Goal: Task Accomplishment & Management: Use online tool/utility

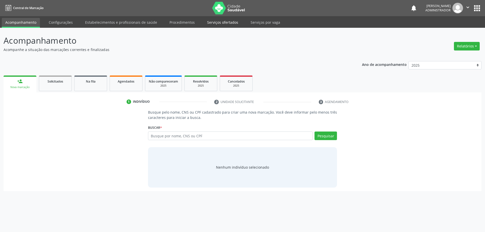
click at [215, 21] on link "Serviços ofertados" at bounding box center [223, 22] width 38 height 9
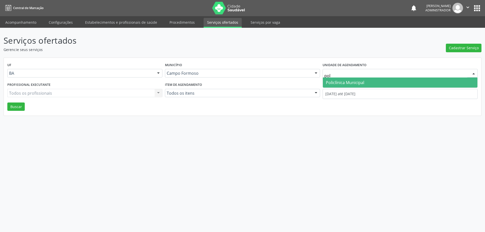
type input "poli"
click at [361, 78] on span "Policlínica Municipal" at bounding box center [400, 83] width 155 height 10
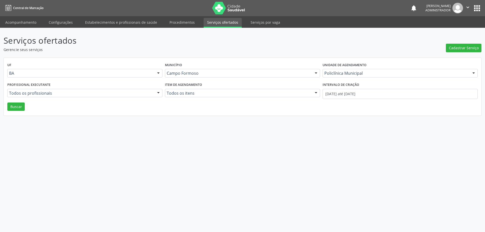
click at [157, 94] on div at bounding box center [159, 93] width 8 height 9
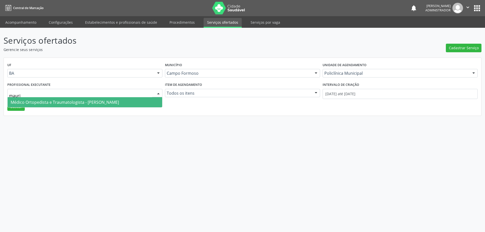
type input "mauric"
click at [150, 99] on span "Médico Ortopedista e Traumatologista - Mauricio Cardoso Ribeiro Junior" at bounding box center [85, 102] width 155 height 10
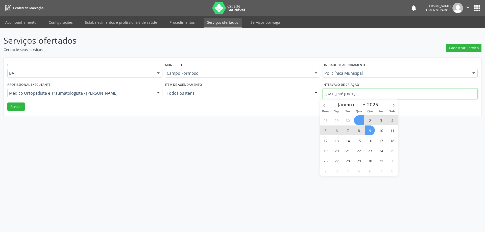
click at [354, 92] on input "01/10/2025 até 09/10/2025" at bounding box center [400, 94] width 155 height 10
click at [323, 104] on icon at bounding box center [325, 106] width 4 height 4
select select "8"
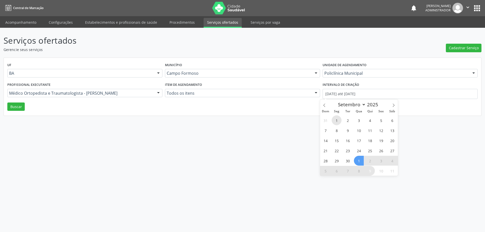
click at [337, 120] on span "1" at bounding box center [337, 121] width 10 height 10
type input "01/09/2025"
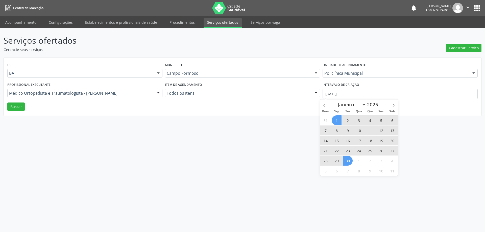
drag, startPoint x: 347, startPoint y: 163, endPoint x: 344, endPoint y: 163, distance: 3.8
click at [347, 163] on span "30" at bounding box center [348, 161] width 10 height 10
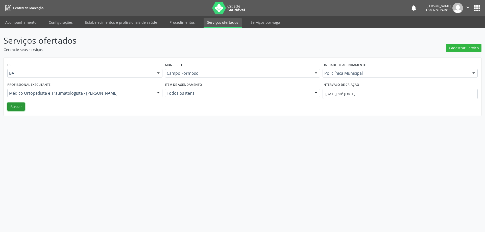
click at [17, 107] on button "Buscar" at bounding box center [15, 107] width 17 height 9
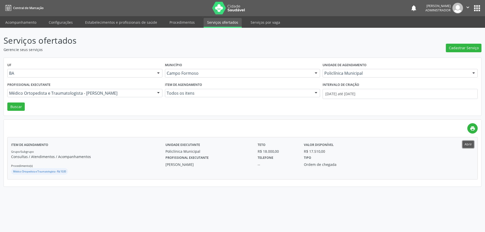
click at [472, 144] on button "Abrir" at bounding box center [468, 144] width 11 height 7
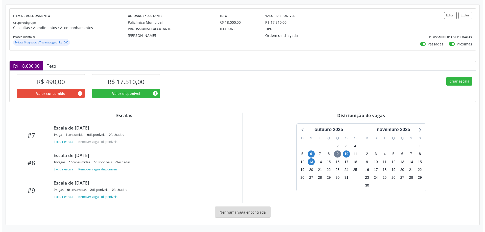
scroll to position [191, 0]
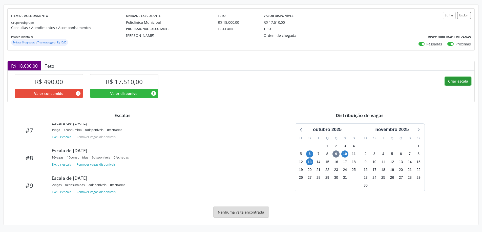
click at [461, 82] on button "Criar escala" at bounding box center [458, 81] width 26 height 9
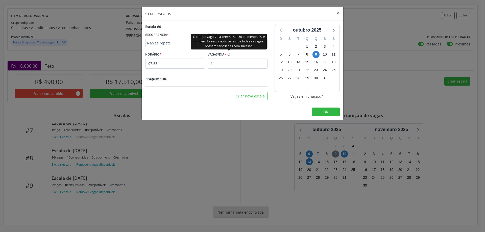
click at [225, 41] on div "O campo vagas/dia precisa ser 50 ou menor. Esse número foi restringido para que…" at bounding box center [229, 42] width 76 height 16
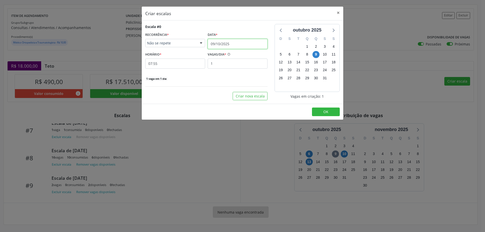
click at [226, 43] on input "09/10/2025" at bounding box center [238, 44] width 60 height 10
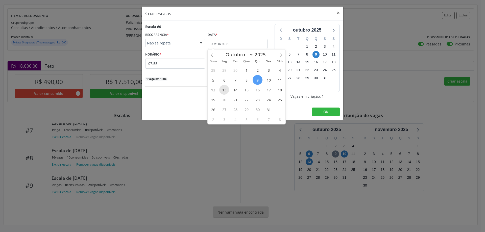
click at [224, 90] on span "13" at bounding box center [224, 90] width 10 height 10
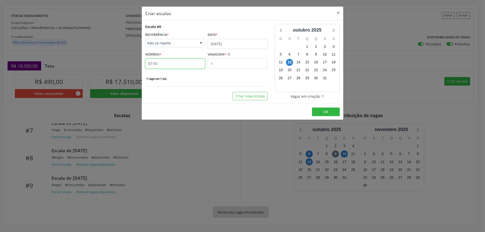
click at [181, 63] on input "07:55" at bounding box center [175, 64] width 60 height 10
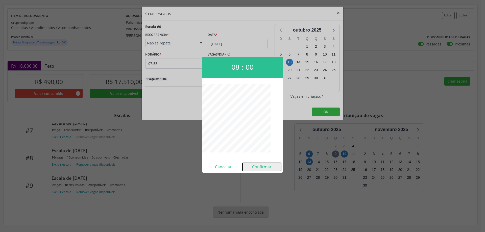
click at [260, 170] on button "Confirmar" at bounding box center [262, 167] width 39 height 8
type input "08:00"
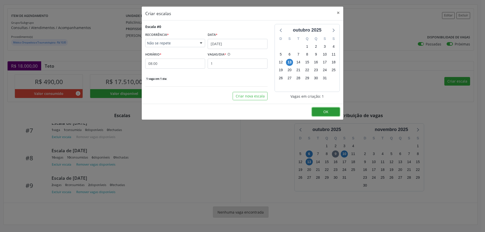
click at [319, 112] on button "OK" at bounding box center [326, 112] width 28 height 9
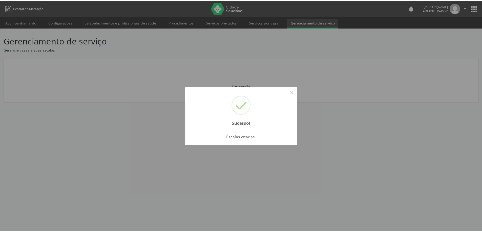
scroll to position [0, 0]
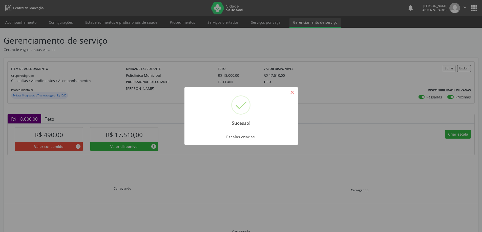
click at [291, 93] on button "×" at bounding box center [292, 92] width 9 height 9
